Goal: Find contact information: Find contact information

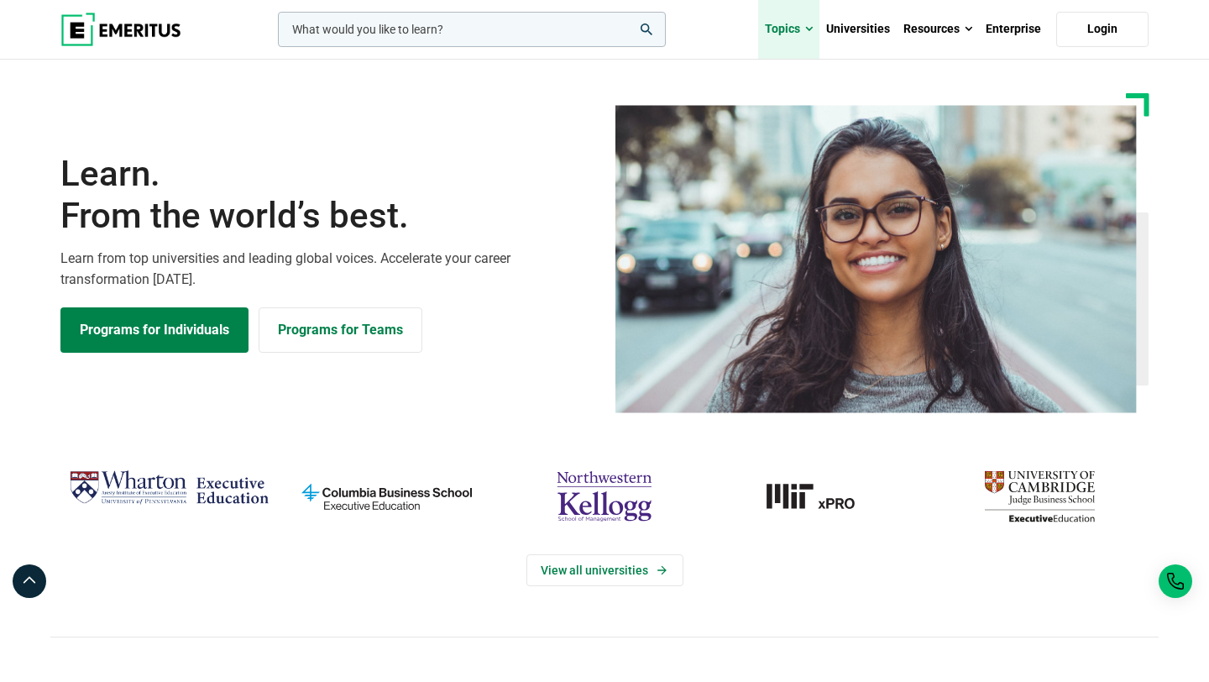
click at [813, 28] on span at bounding box center [809, 29] width 8 height 17
click at [523, 237] on span "From the world’s best." at bounding box center [327, 216] width 534 height 42
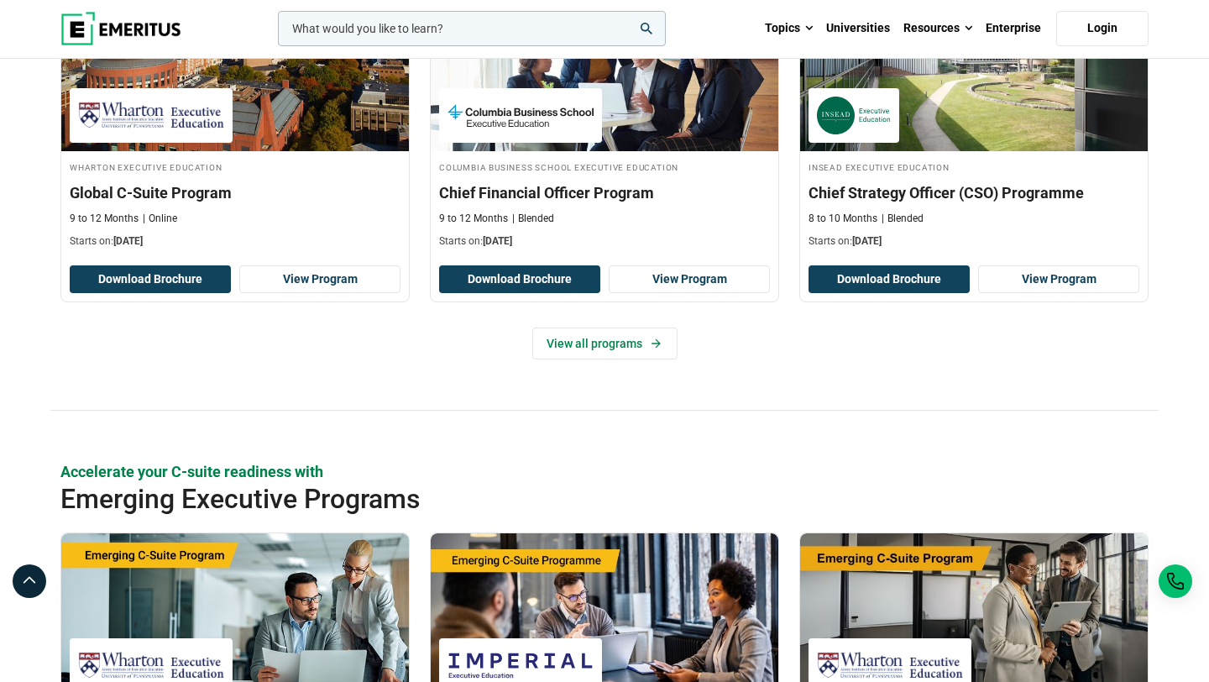
scroll to position [924, 0]
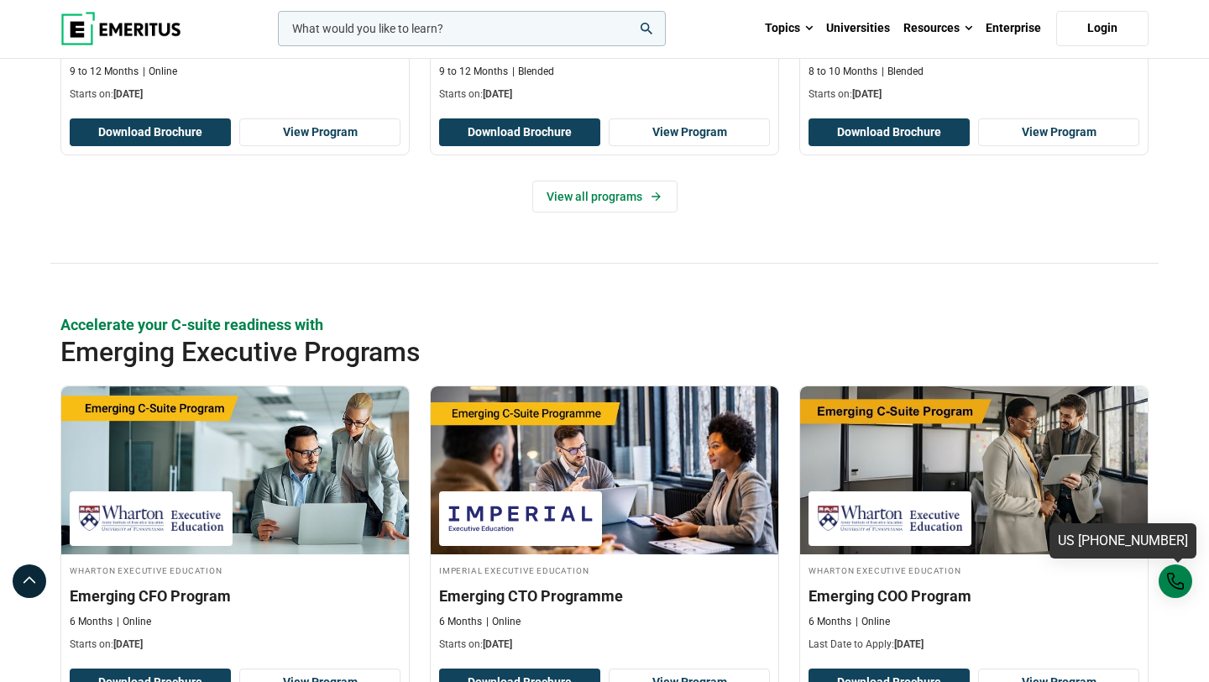
click at [1177, 582] on div "US [PHONE_NUMBER]" at bounding box center [1176, 581] width 34 height 34
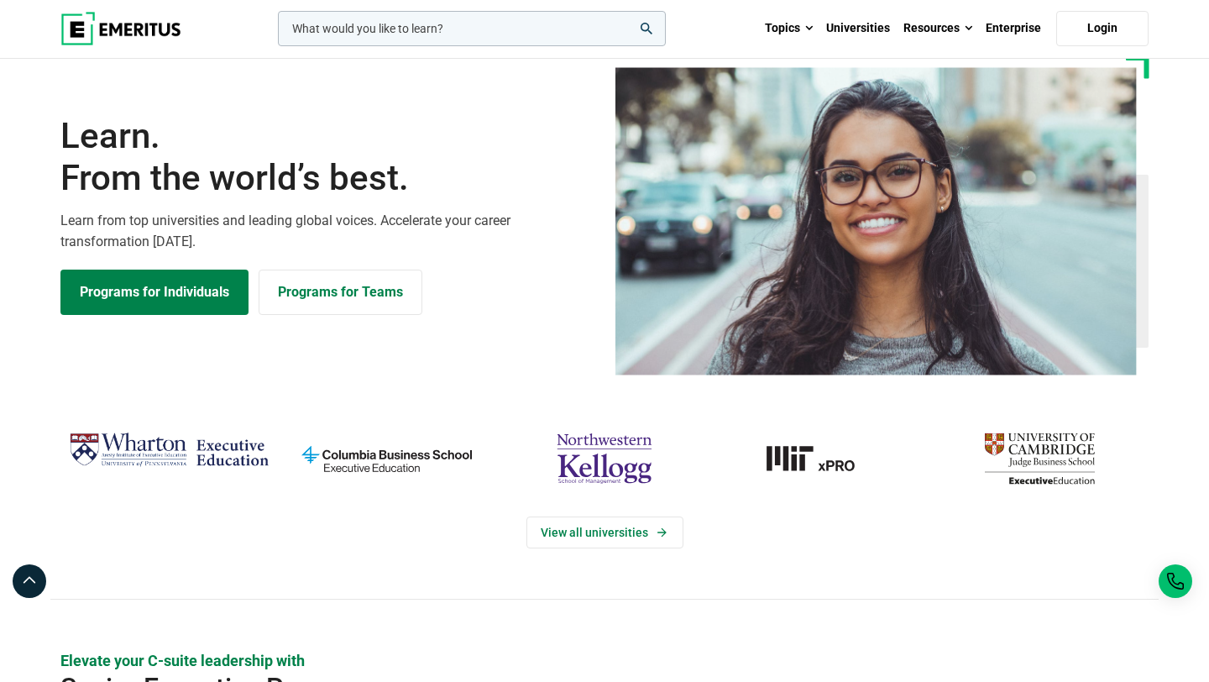
scroll to position [0, 0]
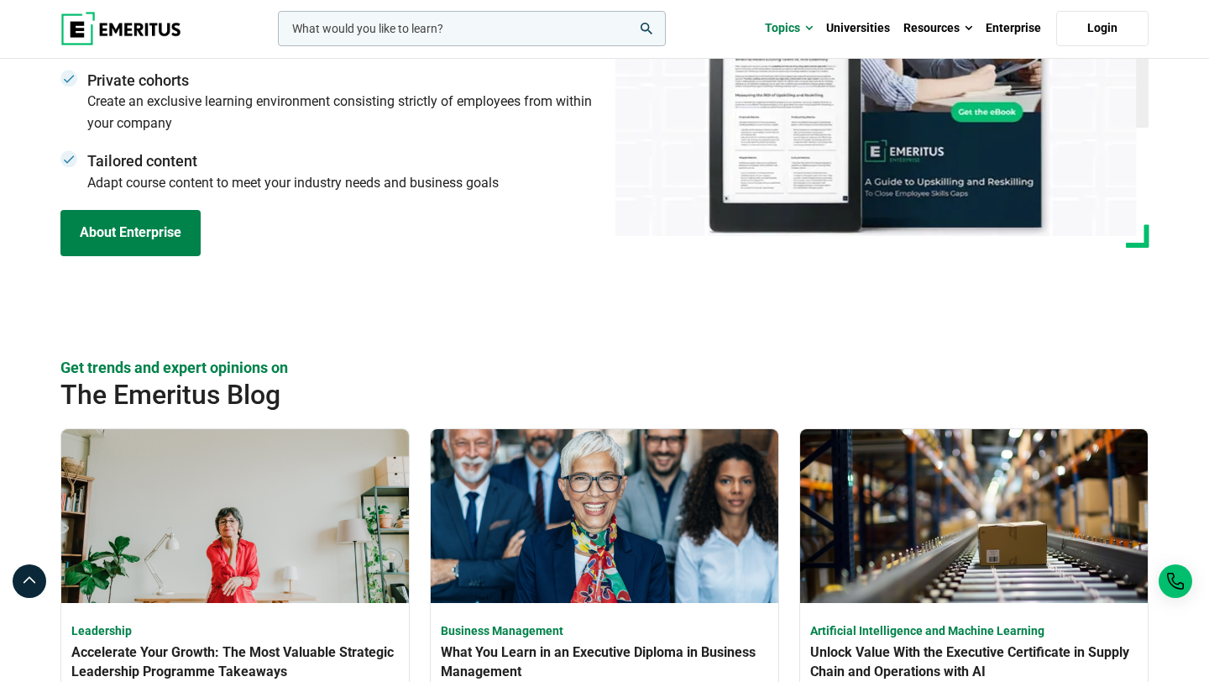
scroll to position [4817, 0]
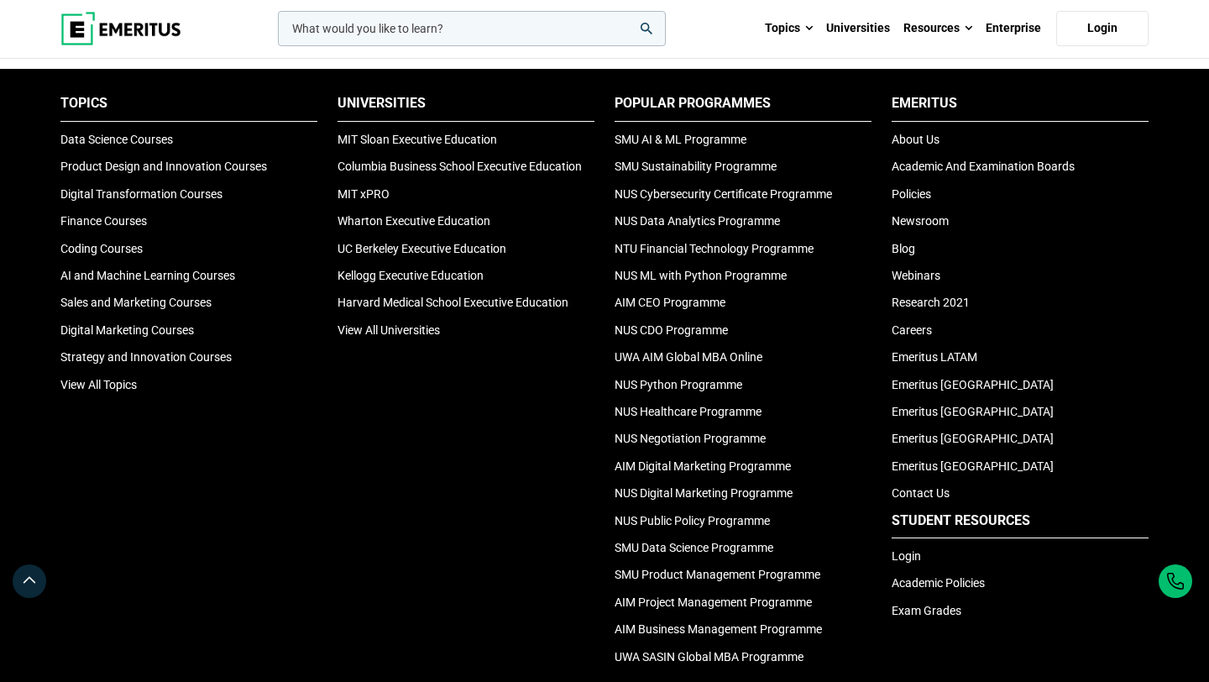
scroll to position [5642, 0]
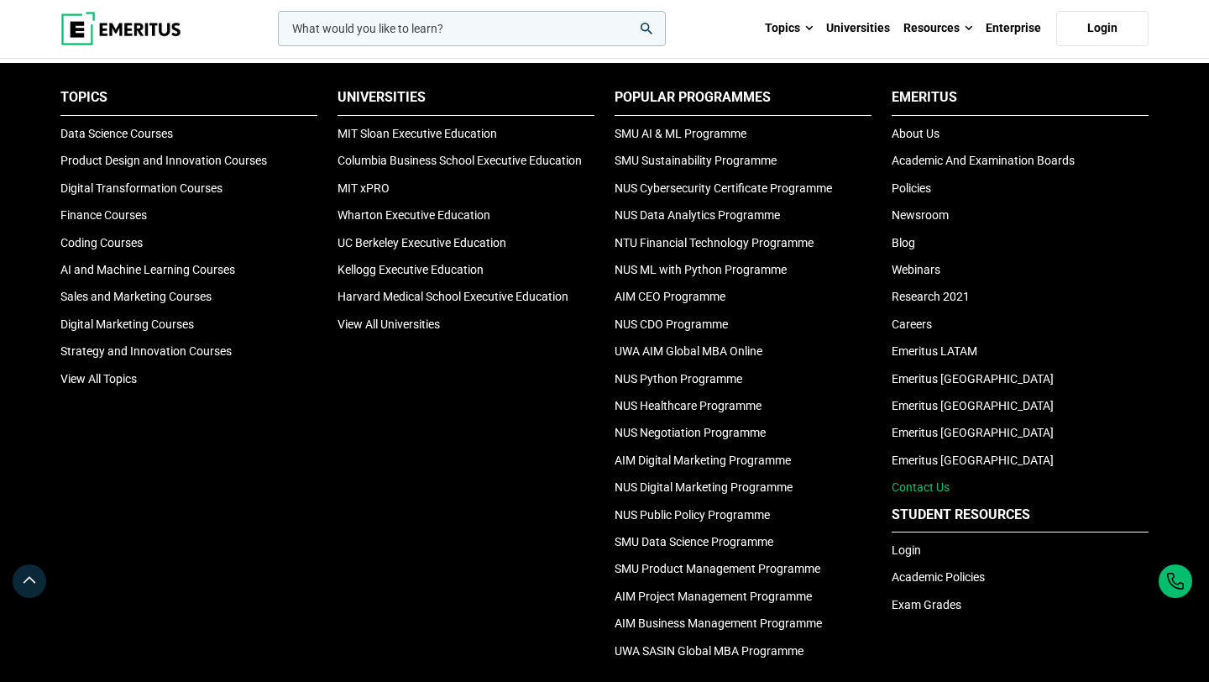
click at [917, 490] on link "Contact Us" at bounding box center [921, 486] width 58 height 13
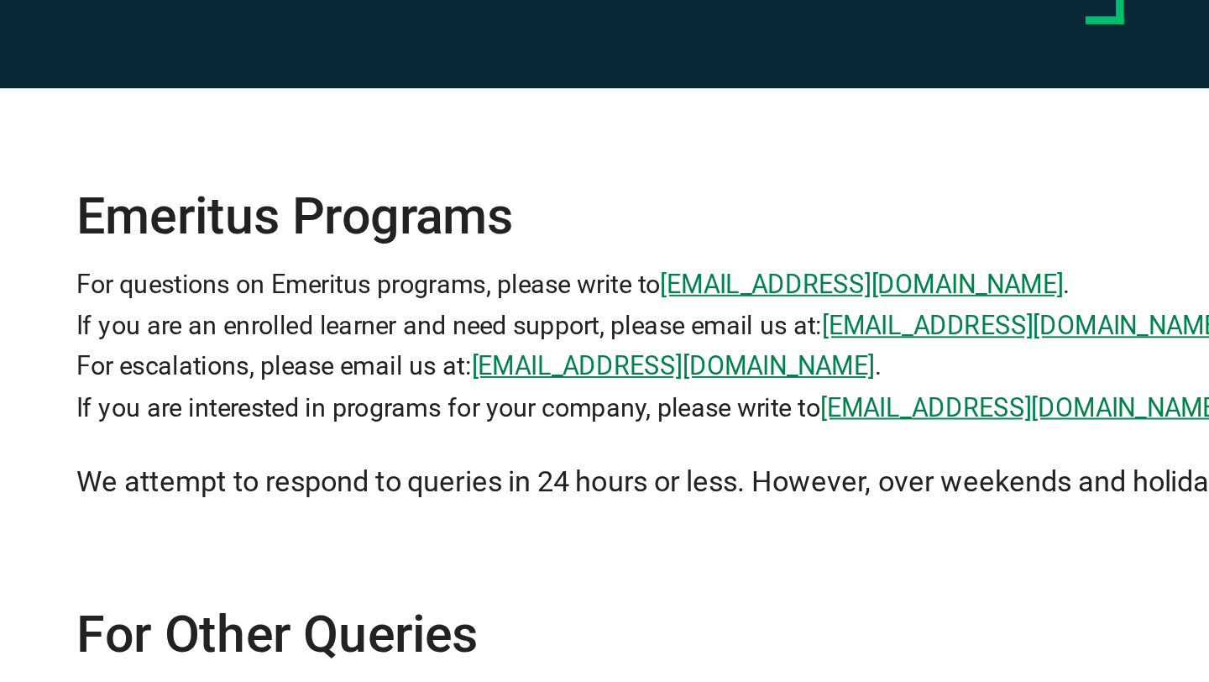
click at [225, 325] on p "For questions on Emeritus programs, please write to [EMAIL_ADDRESS][DOMAIN_NAME…" at bounding box center [604, 329] width 887 height 86
drag, startPoint x: 159, startPoint y: 342, endPoint x: 277, endPoint y: 342, distance: 118.4
click at [276, 342] on div "Emeritus Programs For questions on Emeritus programs, please write to [EMAIL_AD…" at bounding box center [604, 386] width 907 height 384
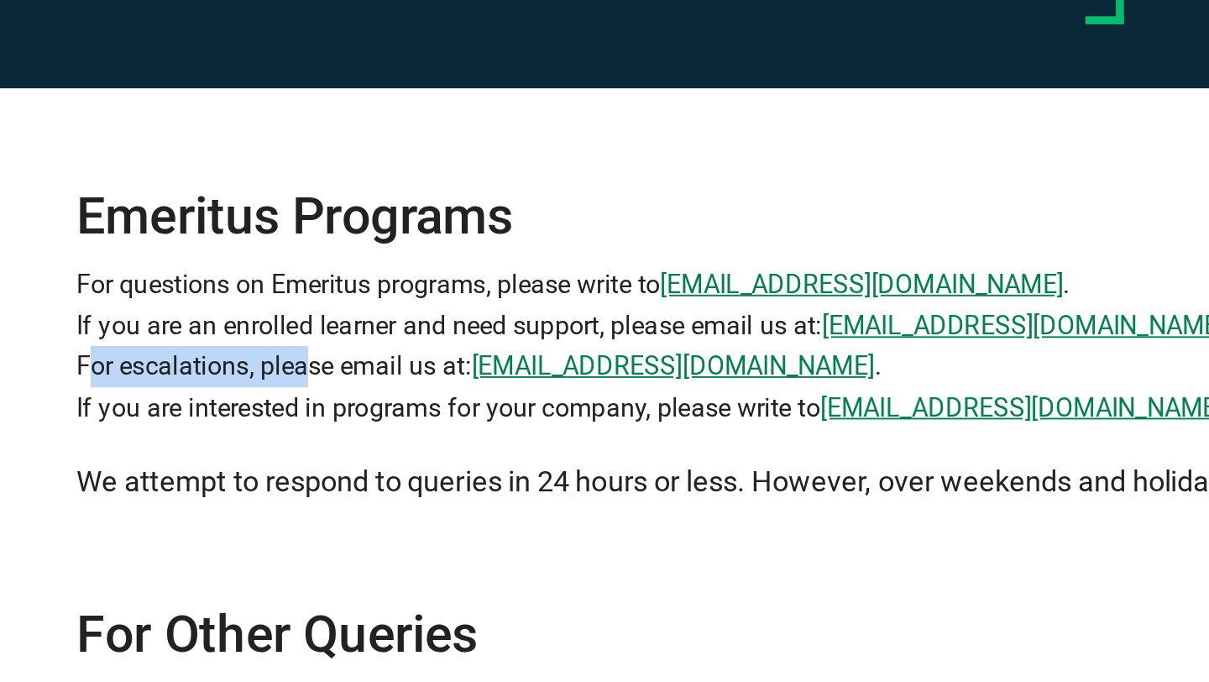
click at [277, 342] on p "For questions on Emeritus programs, please write to [EMAIL_ADDRESS][DOMAIN_NAME…" at bounding box center [604, 329] width 887 height 86
click at [229, 361] on p "For questions on Emeritus programs, please write to [EMAIL_ADDRESS][DOMAIN_NAME…" at bounding box center [604, 329] width 887 height 86
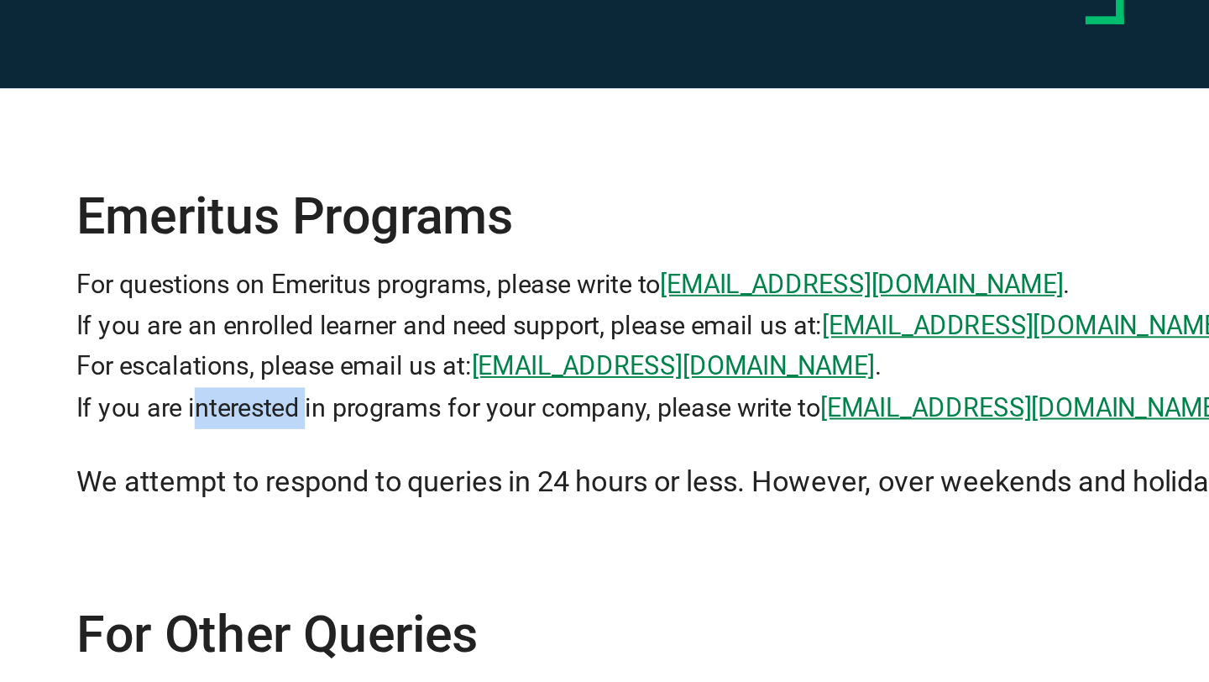
click at [229, 361] on p "For questions on Emeritus programs, please write to [EMAIL_ADDRESS][DOMAIN_NAME…" at bounding box center [604, 329] width 887 height 86
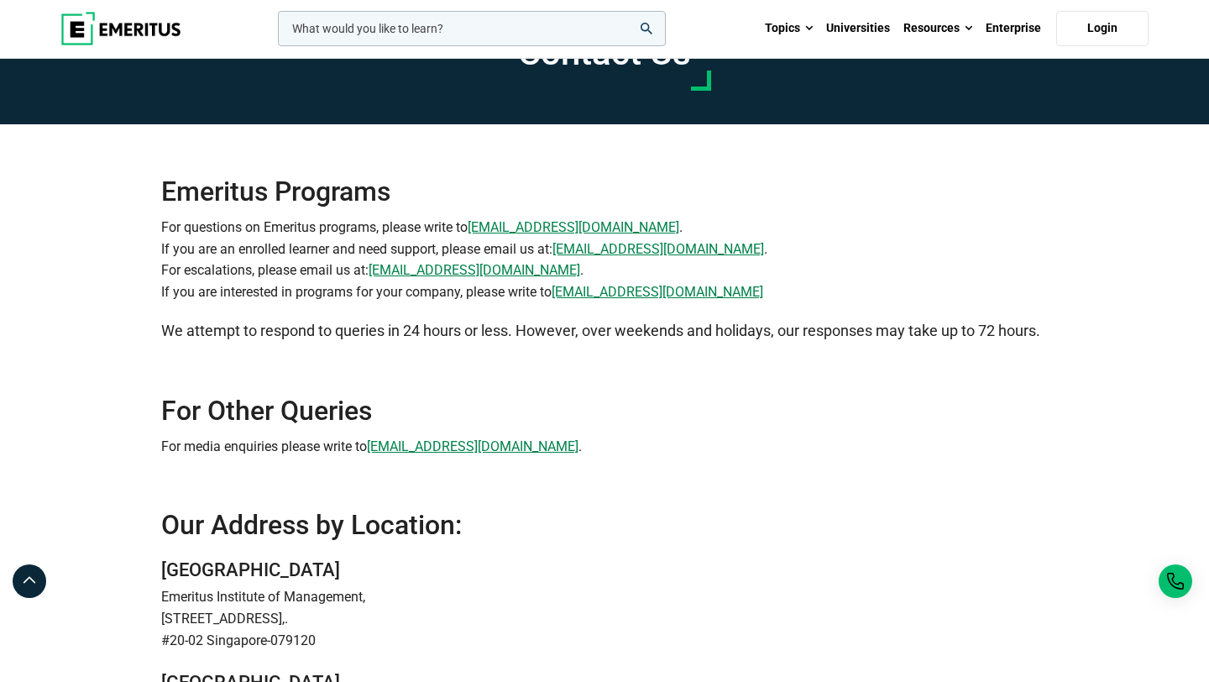
scroll to position [53, 0]
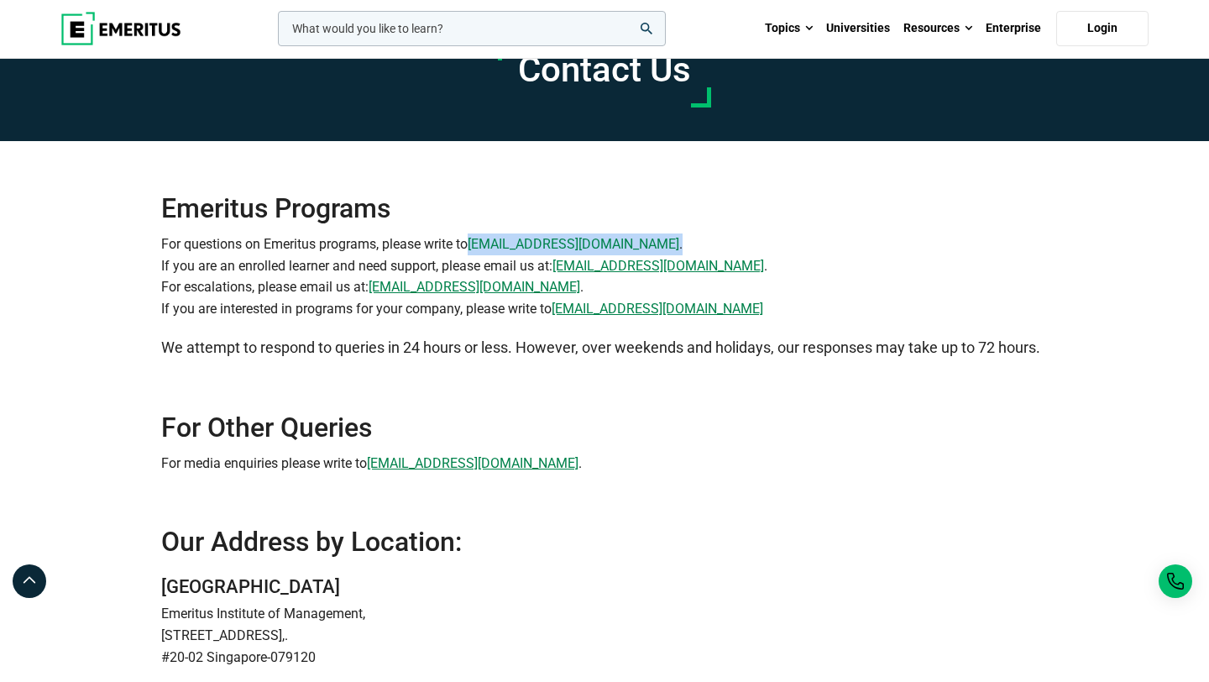
drag, startPoint x: 603, startPoint y: 247, endPoint x: 475, endPoint y: 241, distance: 127.8
click at [475, 241] on p "For questions on Emeritus programs, please write to [EMAIL_ADDRESS][DOMAIN_NAME…" at bounding box center [604, 276] width 887 height 86
drag, startPoint x: 755, startPoint y: 263, endPoint x: 561, endPoint y: 257, distance: 194.1
click at [561, 257] on p "For questions on Emeritus programs, please write to [EMAIL_ADDRESS][DOMAIN_NAME…" at bounding box center [604, 276] width 887 height 86
copy p "[EMAIL_ADDRESS][DOMAIN_NAME] ."
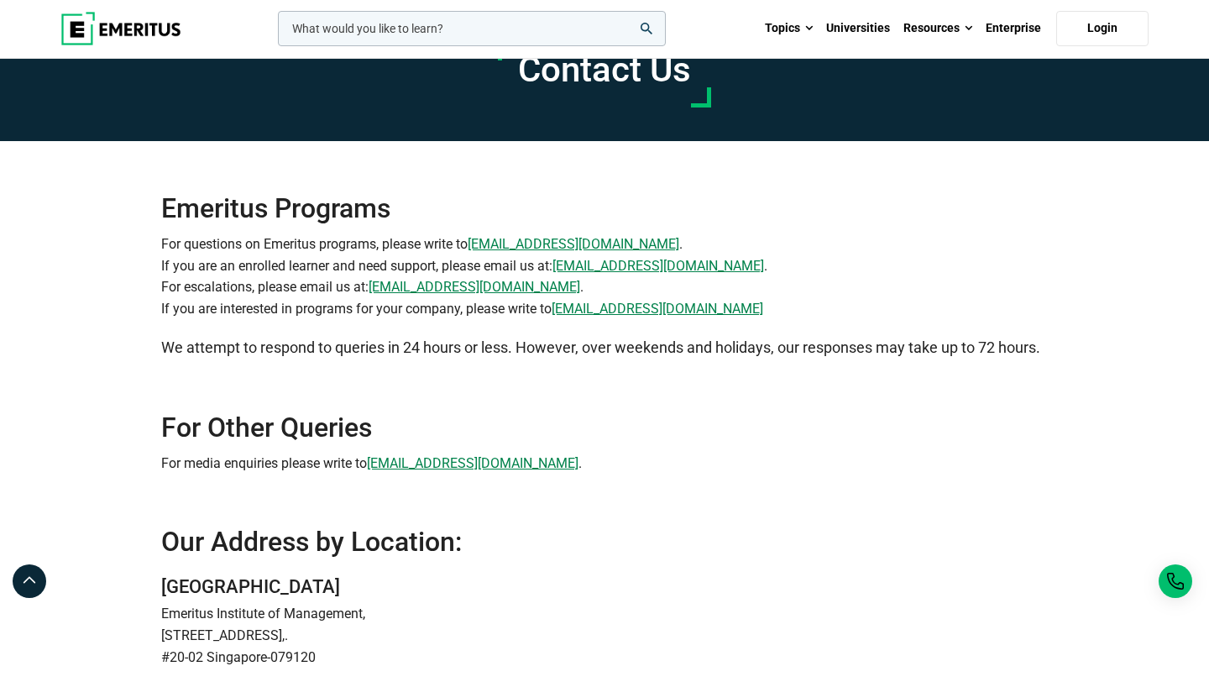
click at [396, 339] on p "We attempt to respond to queries in 24 hours or less. However, over weekends an…" at bounding box center [604, 348] width 887 height 24
drag, startPoint x: 560, startPoint y: 283, endPoint x: 375, endPoint y: 280, distance: 185.6
click at [375, 280] on p "For questions on Emeritus programs, please write to [EMAIL_ADDRESS][DOMAIN_NAME…" at bounding box center [604, 276] width 887 height 86
copy link "[EMAIL_ADDRESS][DOMAIN_NAME]"
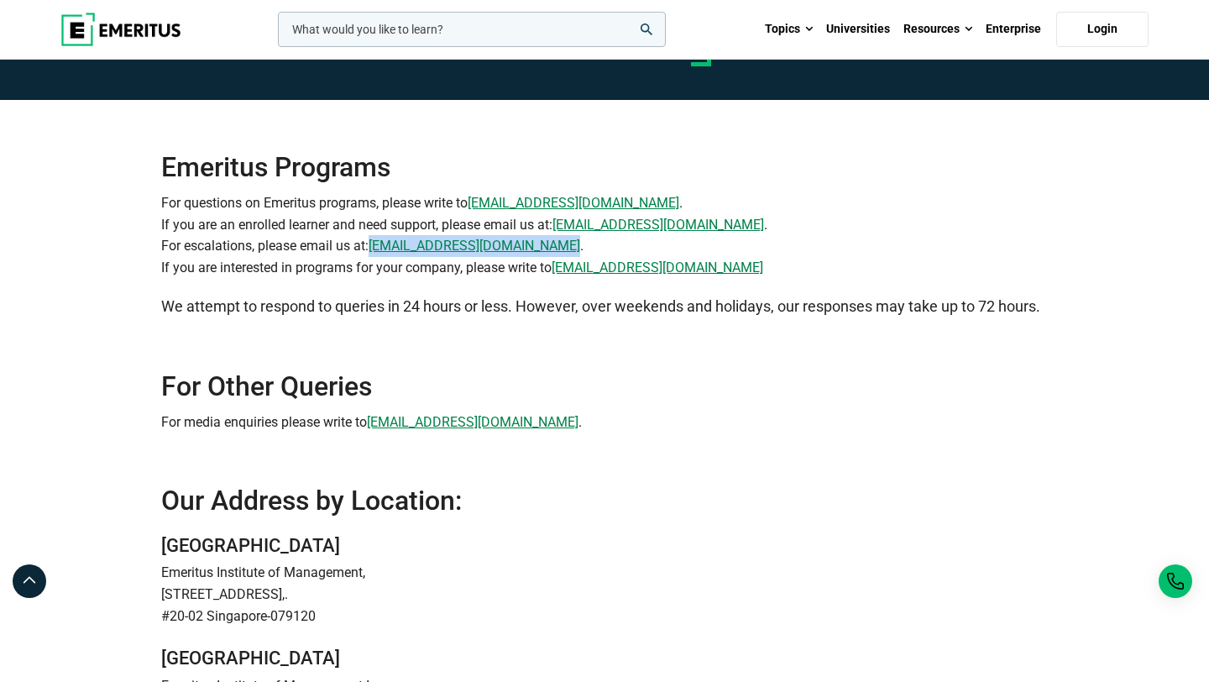
scroll to position [0, 0]
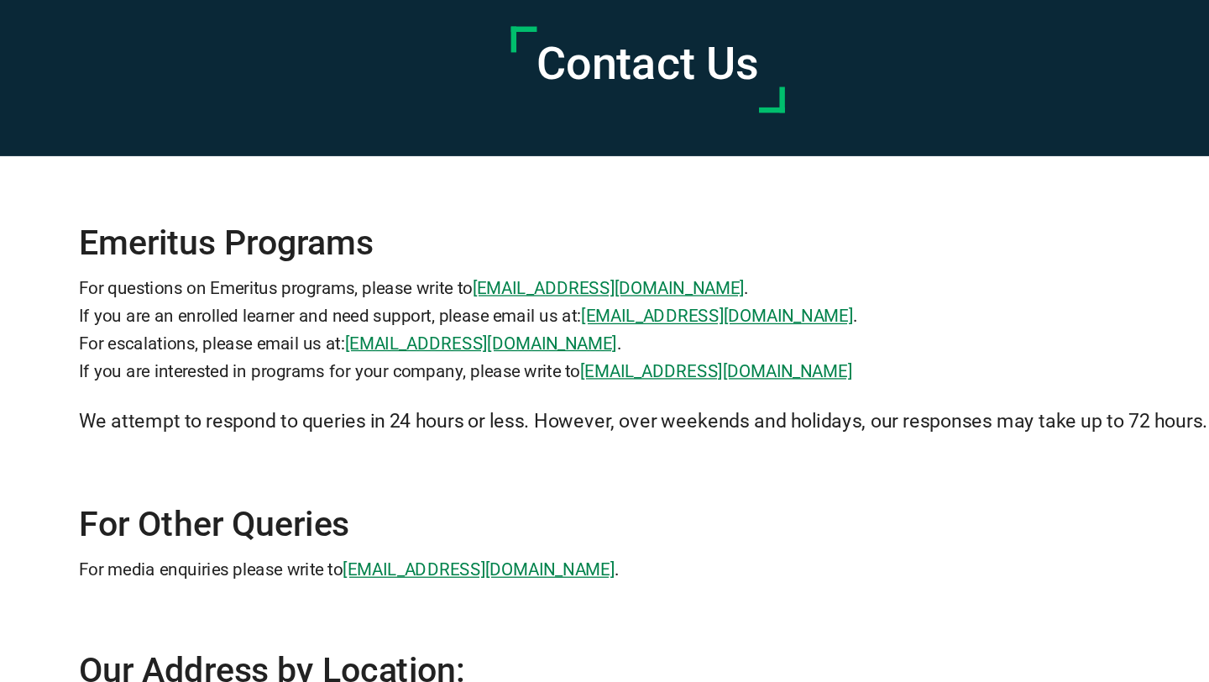
click at [604, 292] on p "For questions on Emeritus programs, please write to [EMAIL_ADDRESS][DOMAIN_NAME…" at bounding box center [604, 329] width 887 height 86
drag, startPoint x: 586, startPoint y: 298, endPoint x: 475, endPoint y: 296, distance: 110.9
click at [475, 296] on p "For questions on Emeritus programs, please write to [EMAIL_ADDRESS][DOMAIN_NAME…" at bounding box center [604, 329] width 887 height 86
copy link "[EMAIL_ADDRESS][DOMAIN_NAME]"
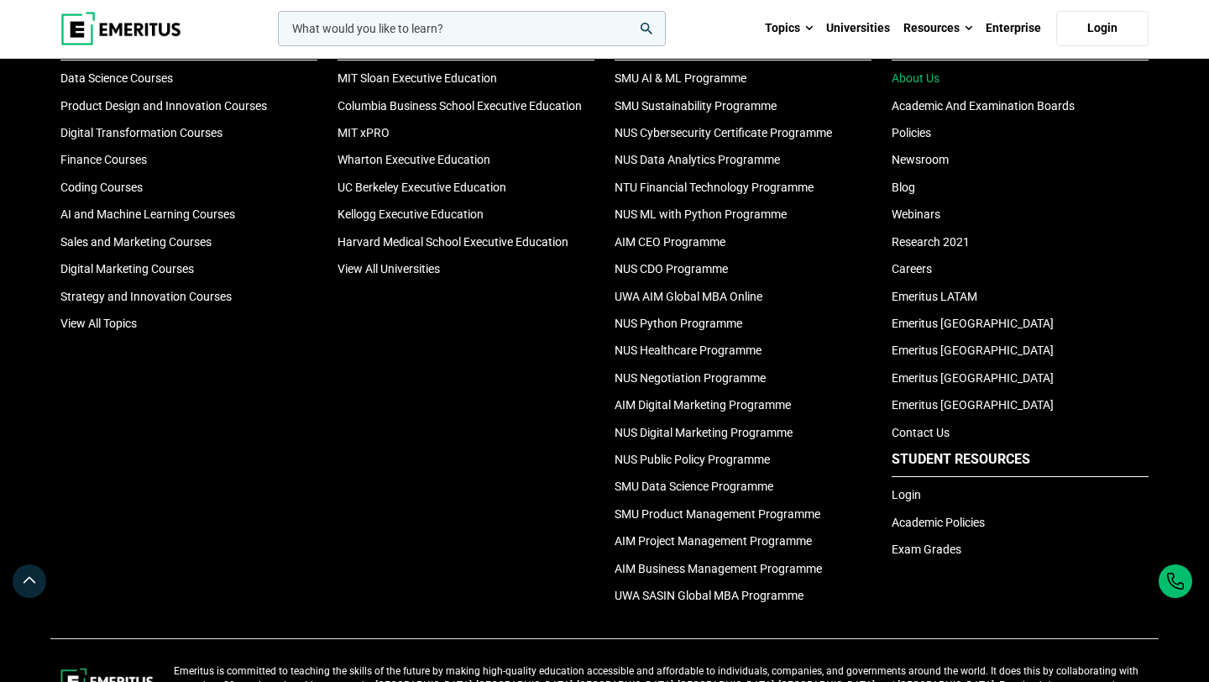
scroll to position [1098, 0]
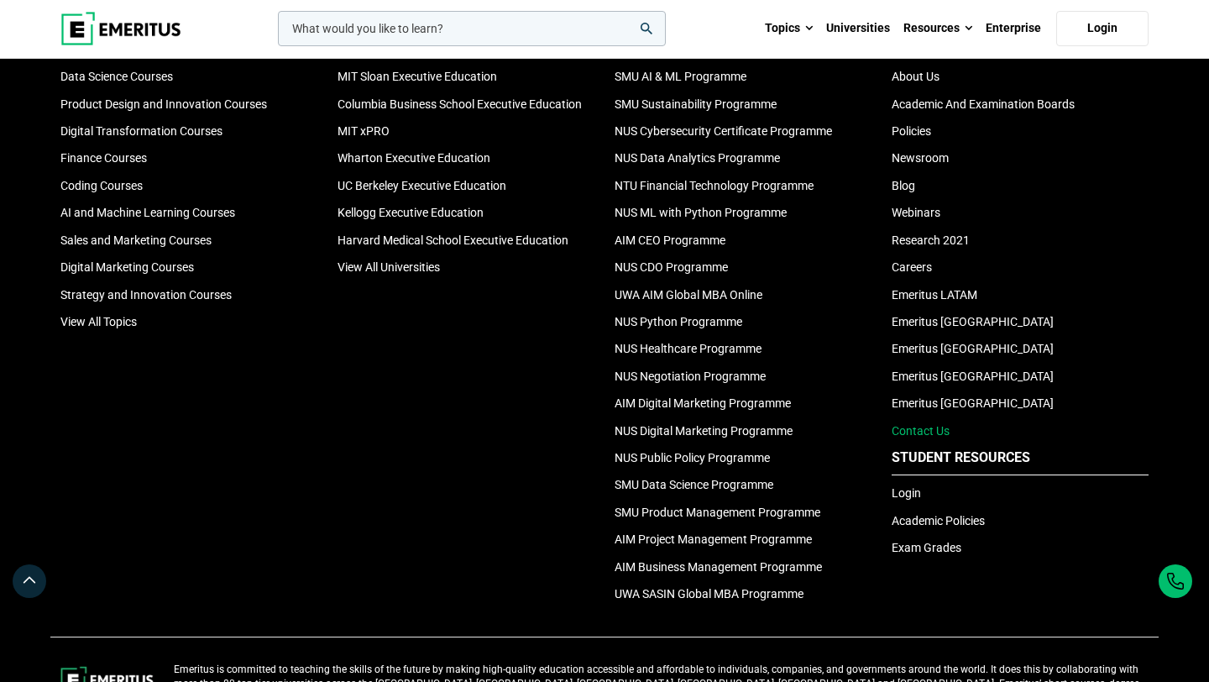
click at [915, 435] on link "Contact Us" at bounding box center [921, 430] width 58 height 13
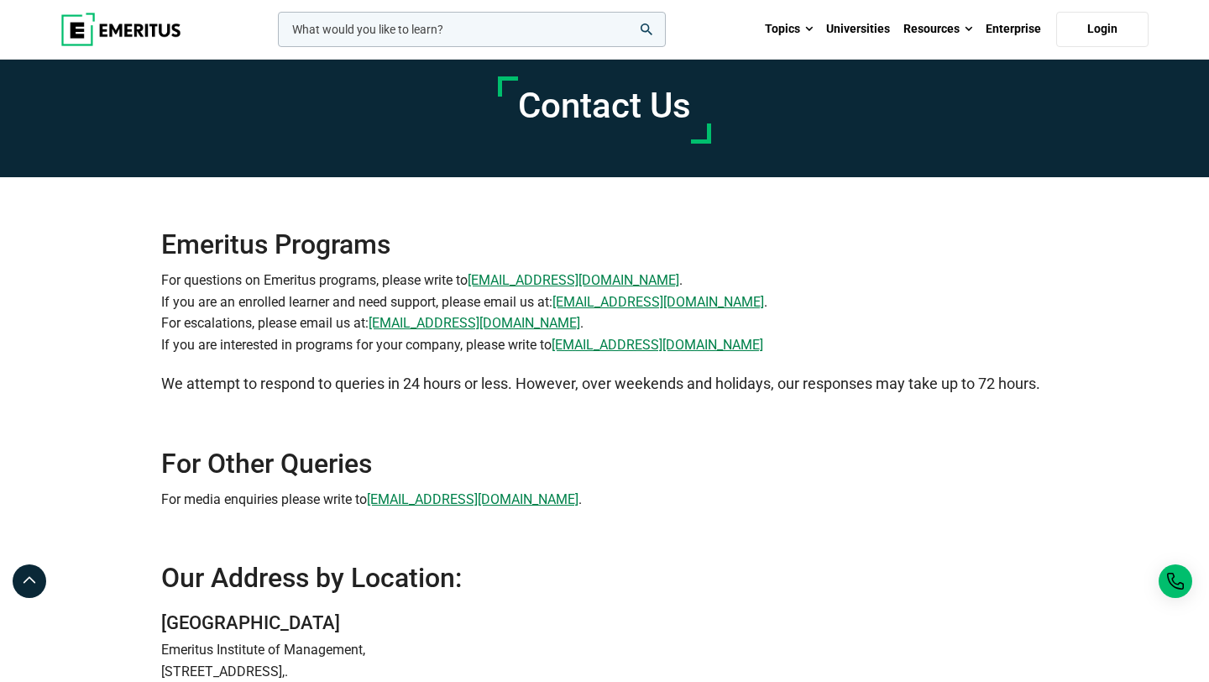
scroll to position [18, 0]
